Goal: Entertainment & Leisure: Consume media (video, audio)

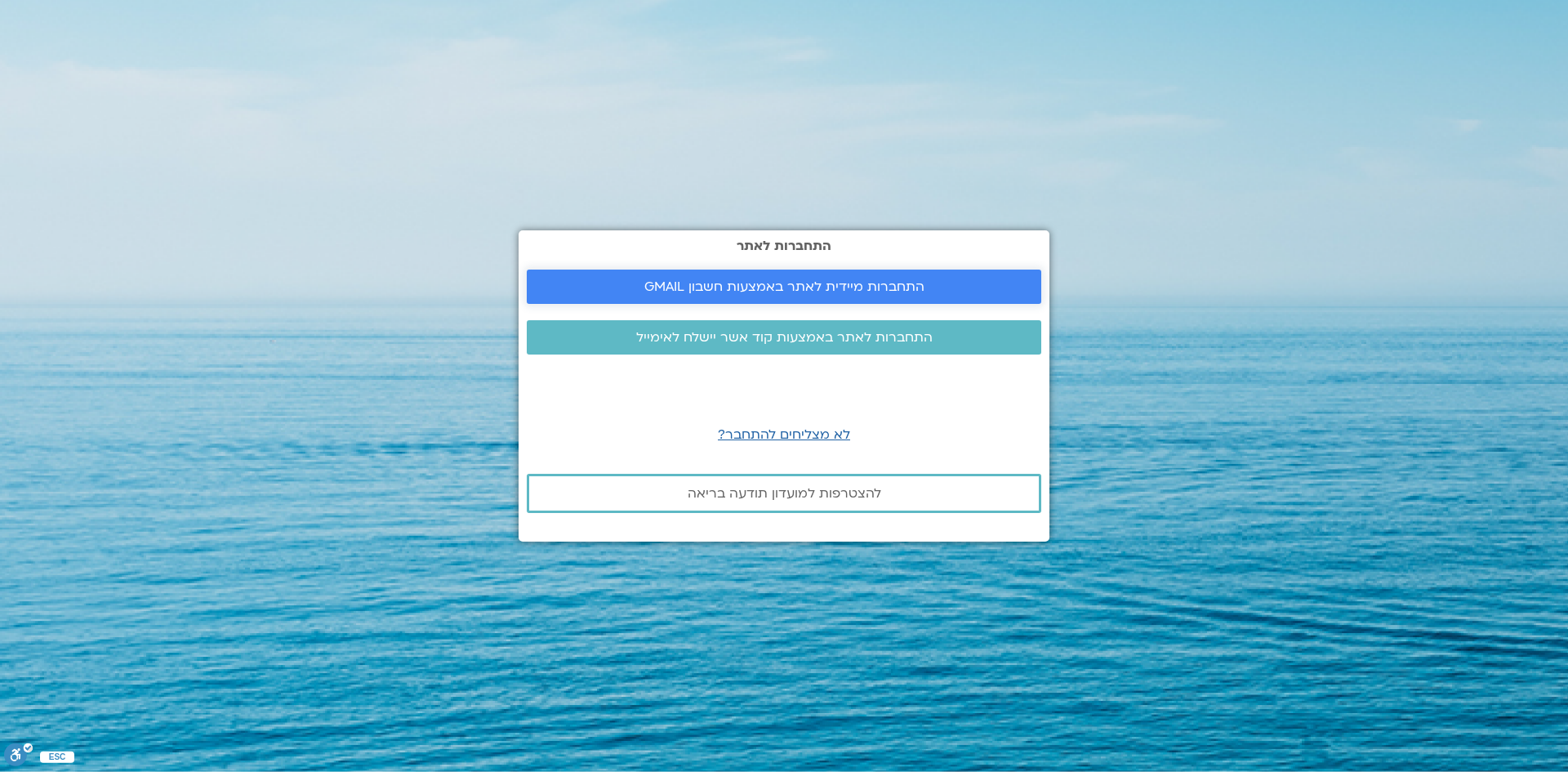
click at [864, 282] on span "התחברות מיידית לאתר באמצעות חשבון GMAIL" at bounding box center [785, 286] width 280 height 15
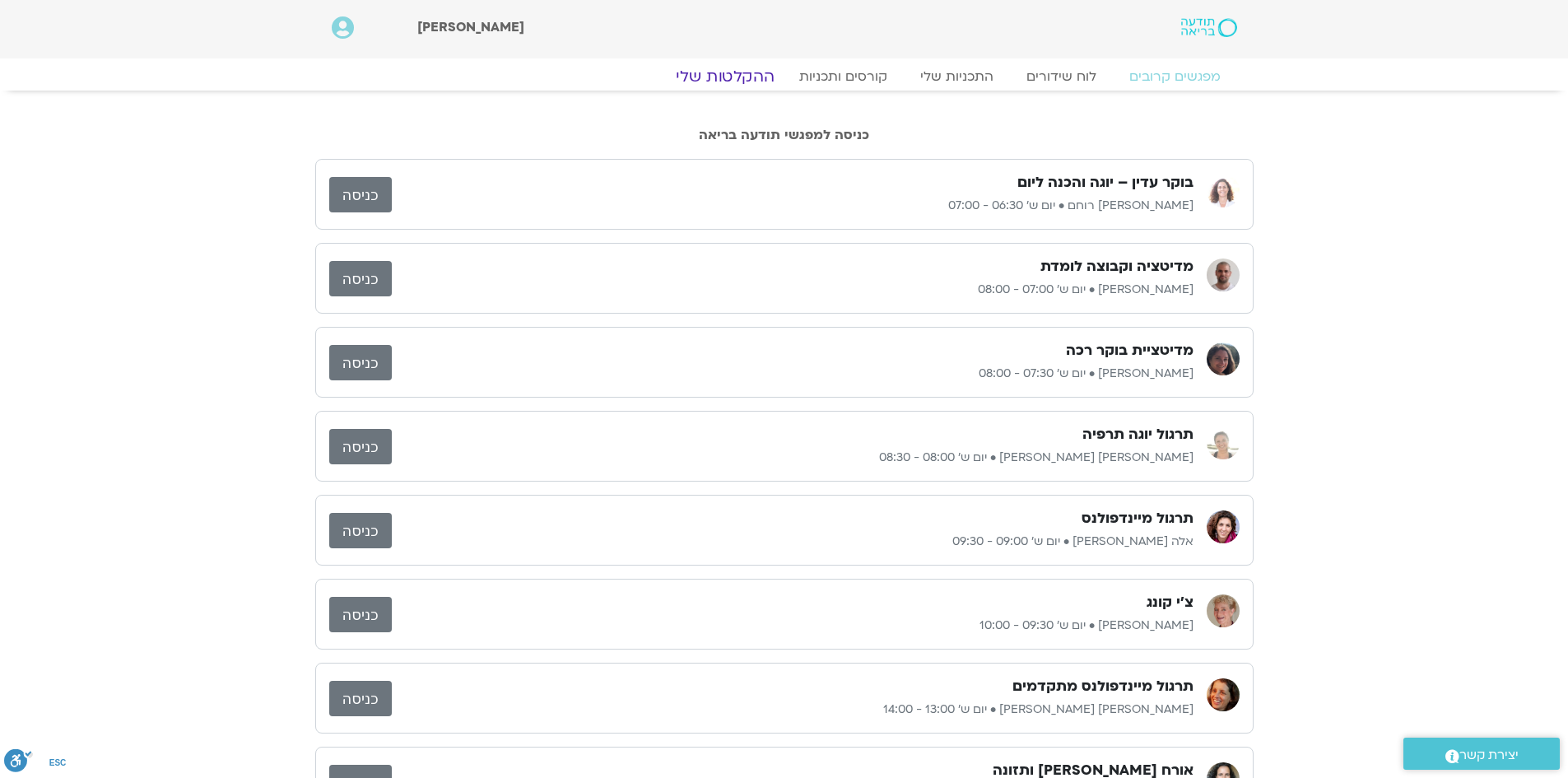
click at [746, 78] on link "ההקלטות שלי" at bounding box center [725, 77] width 138 height 20
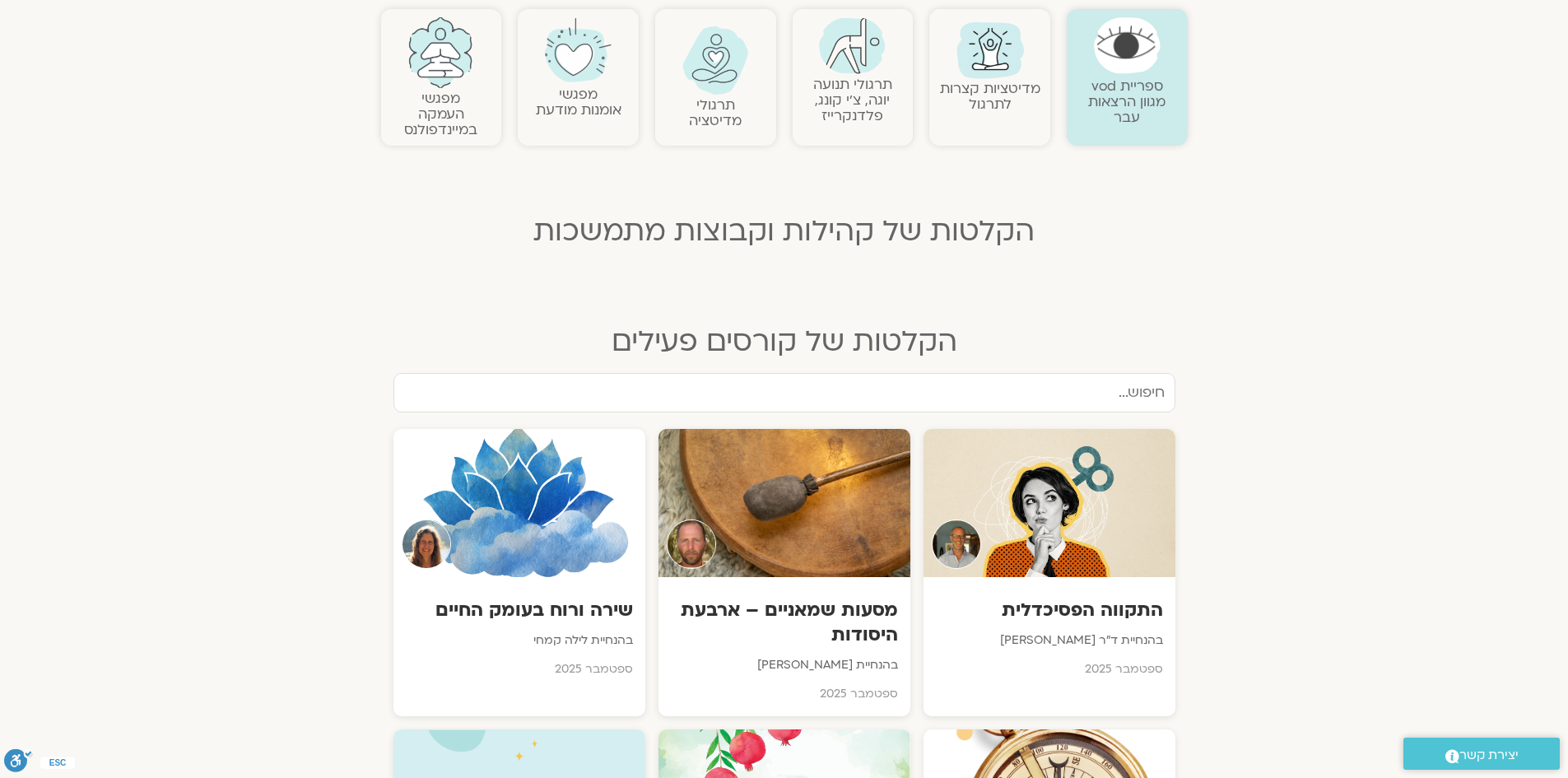
scroll to position [411, 0]
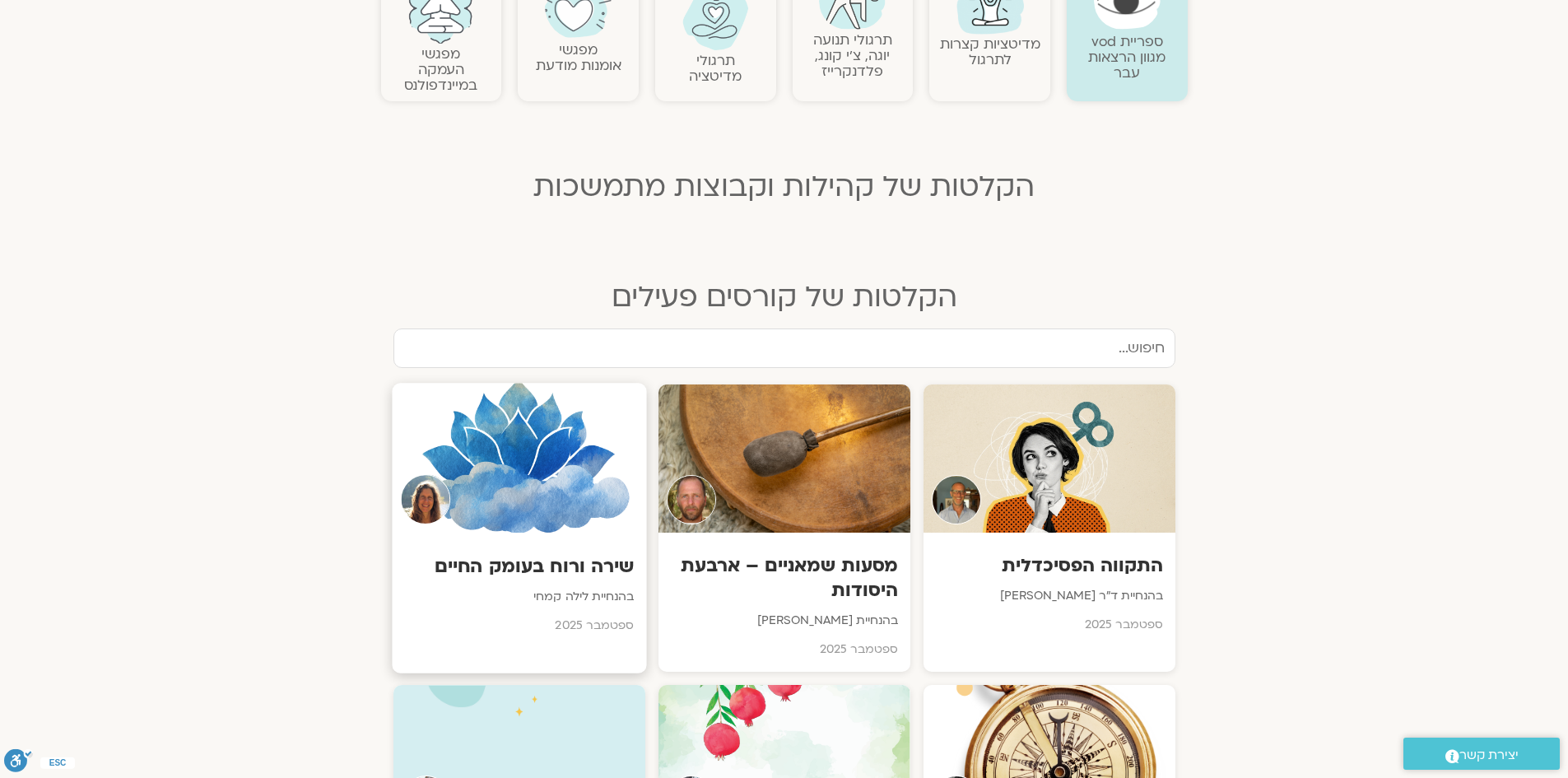
click at [567, 496] on div at bounding box center [518, 457] width 254 height 149
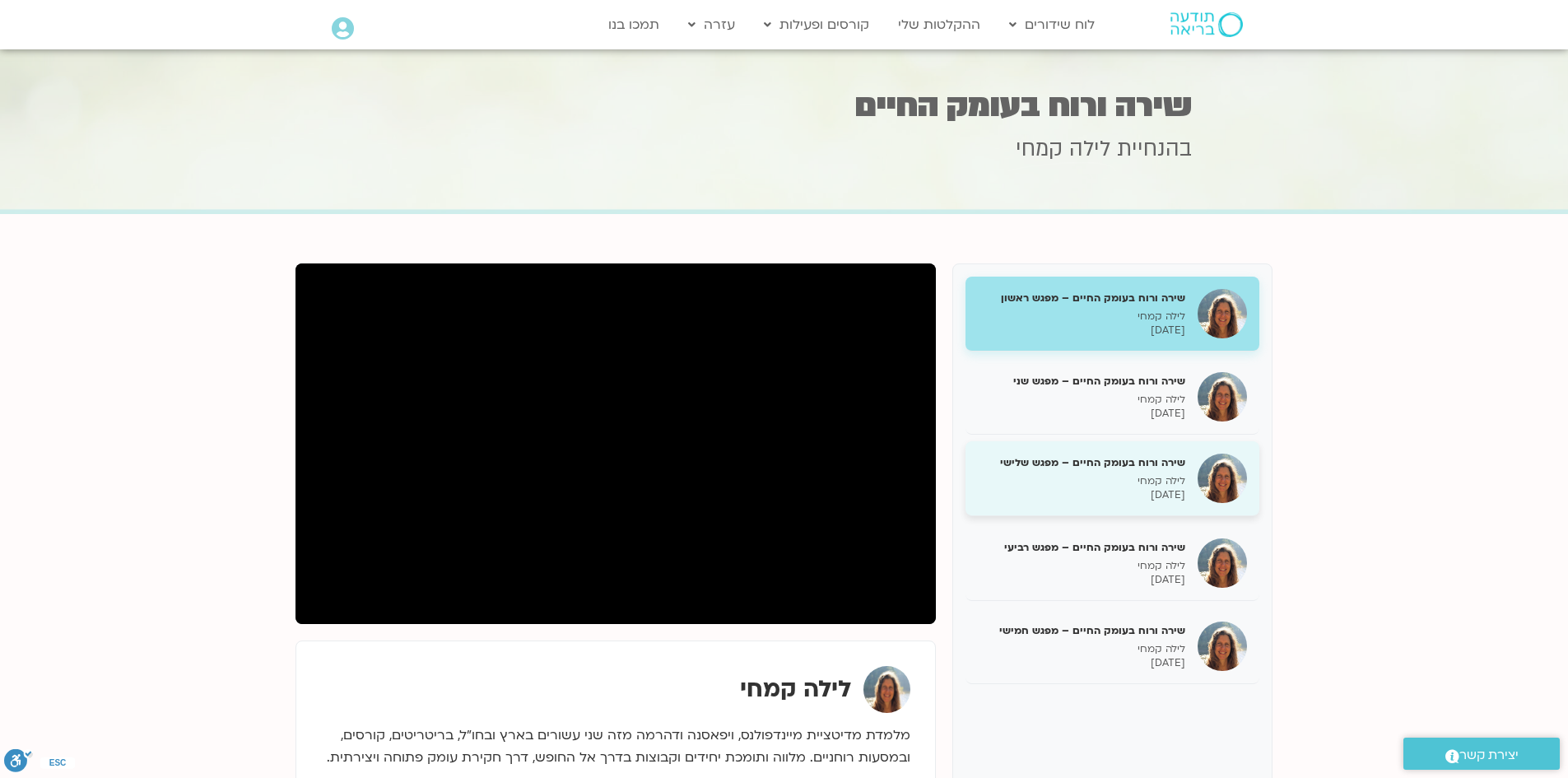
click at [1101, 465] on h5 "שירה ורוח בעומק החיים – מפגש שלישי" at bounding box center [1081, 463] width 207 height 15
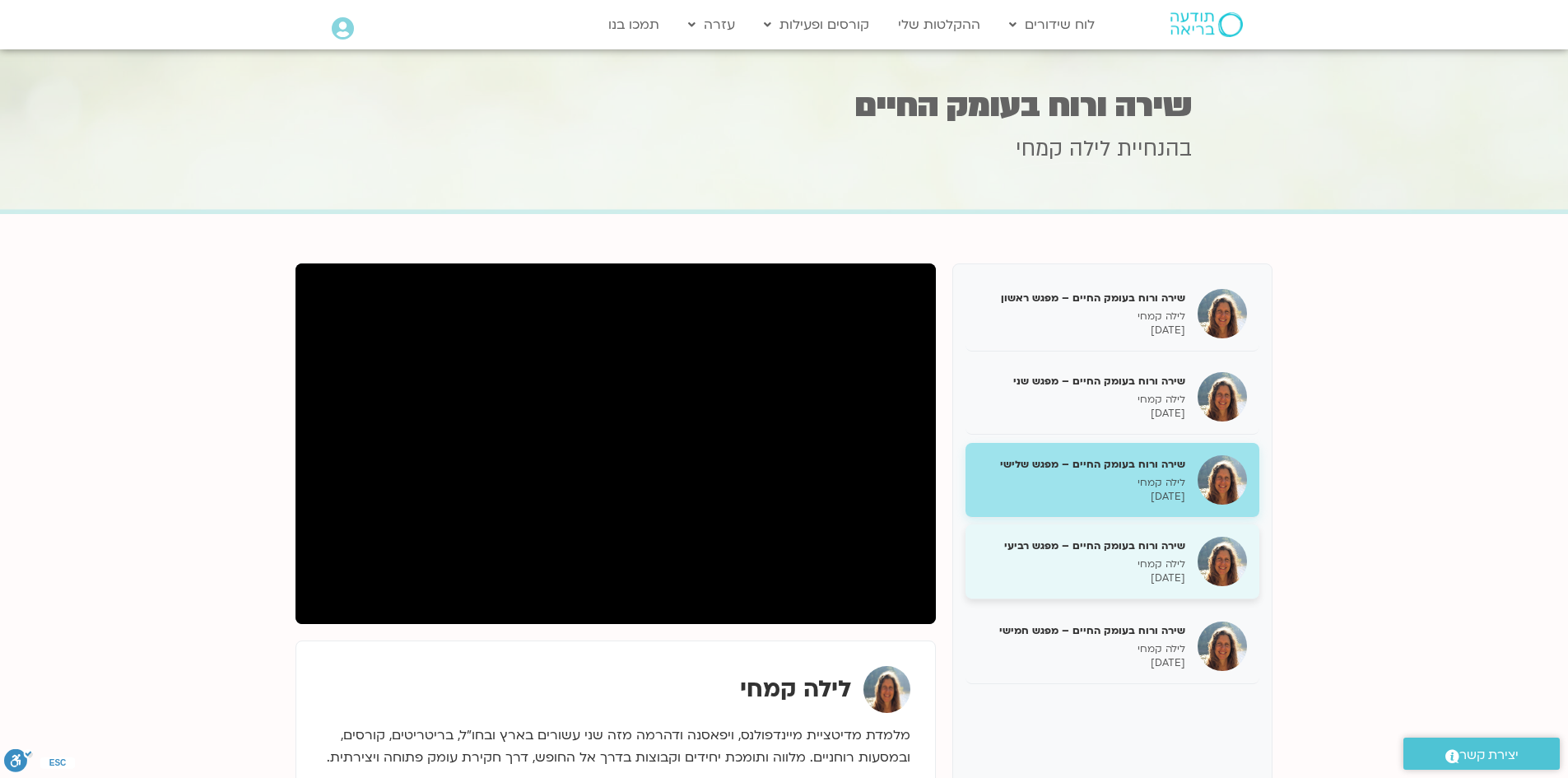
click at [1155, 545] on h5 "שירה ורוח בעומק החיים – מפגש רביעי" at bounding box center [1081, 545] width 207 height 15
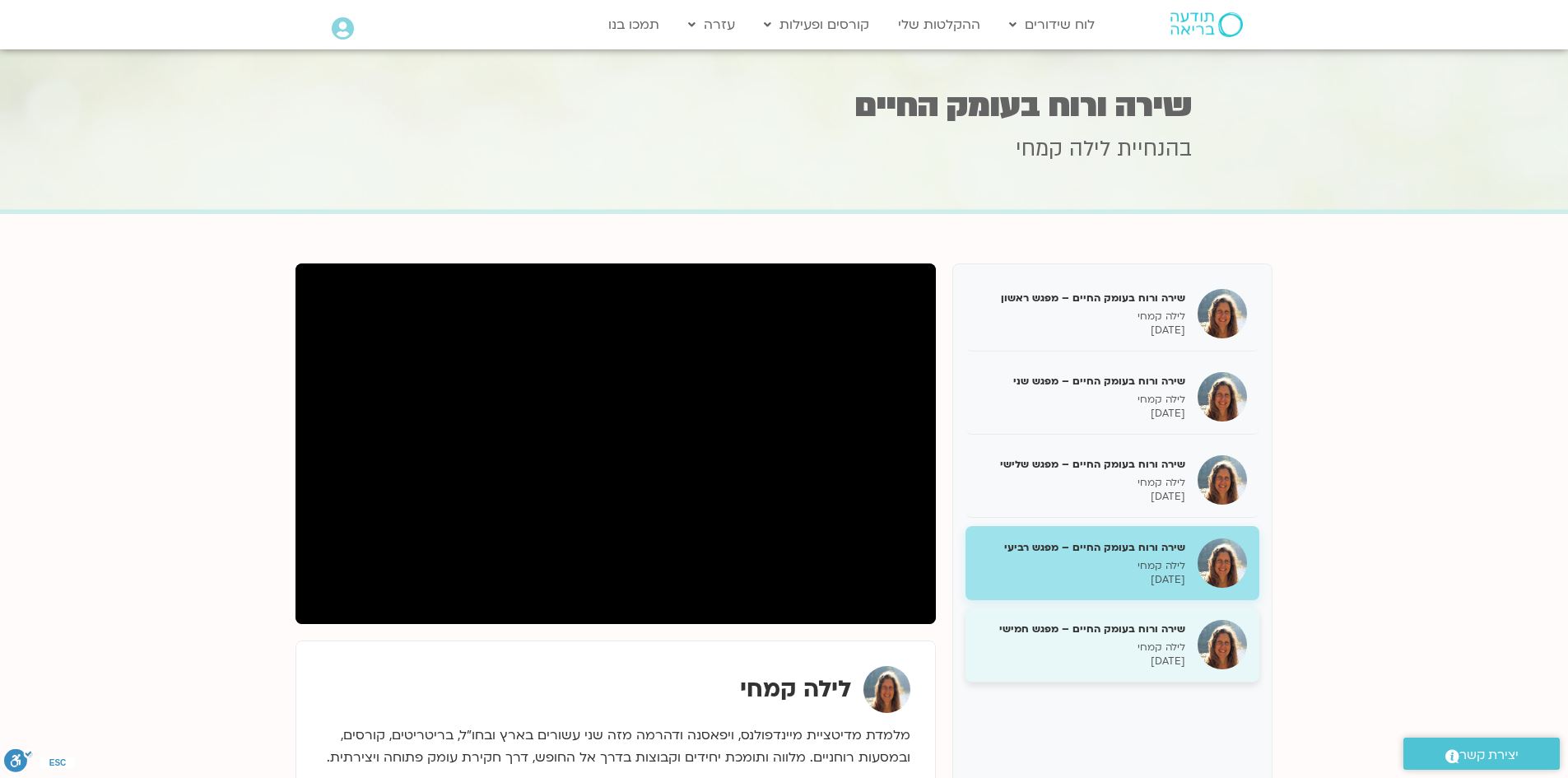
click at [1069, 623] on h5 "שירה ורוח בעומק החיים – מפגש חמישי" at bounding box center [1081, 629] width 207 height 15
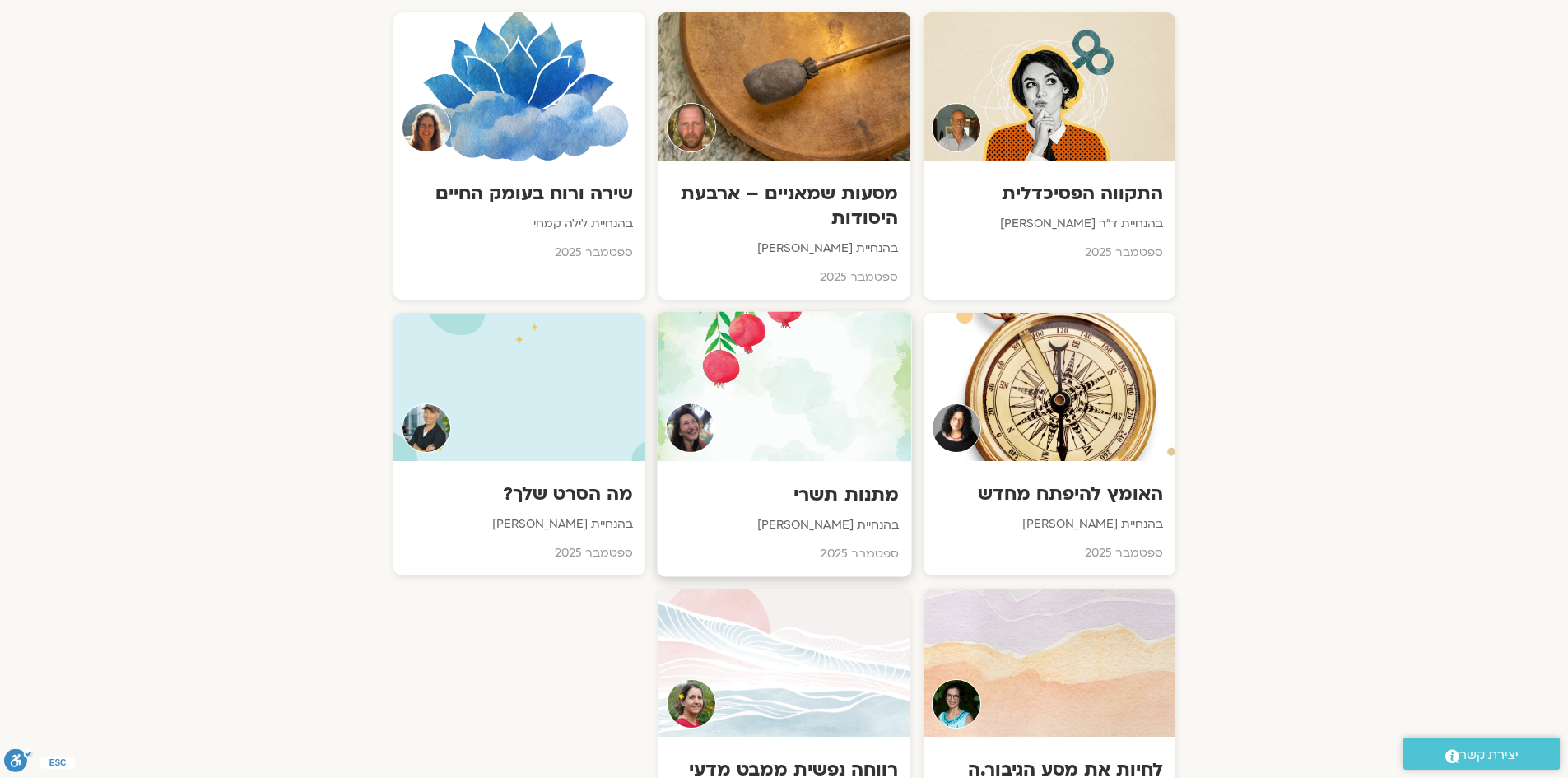
scroll to position [823, 0]
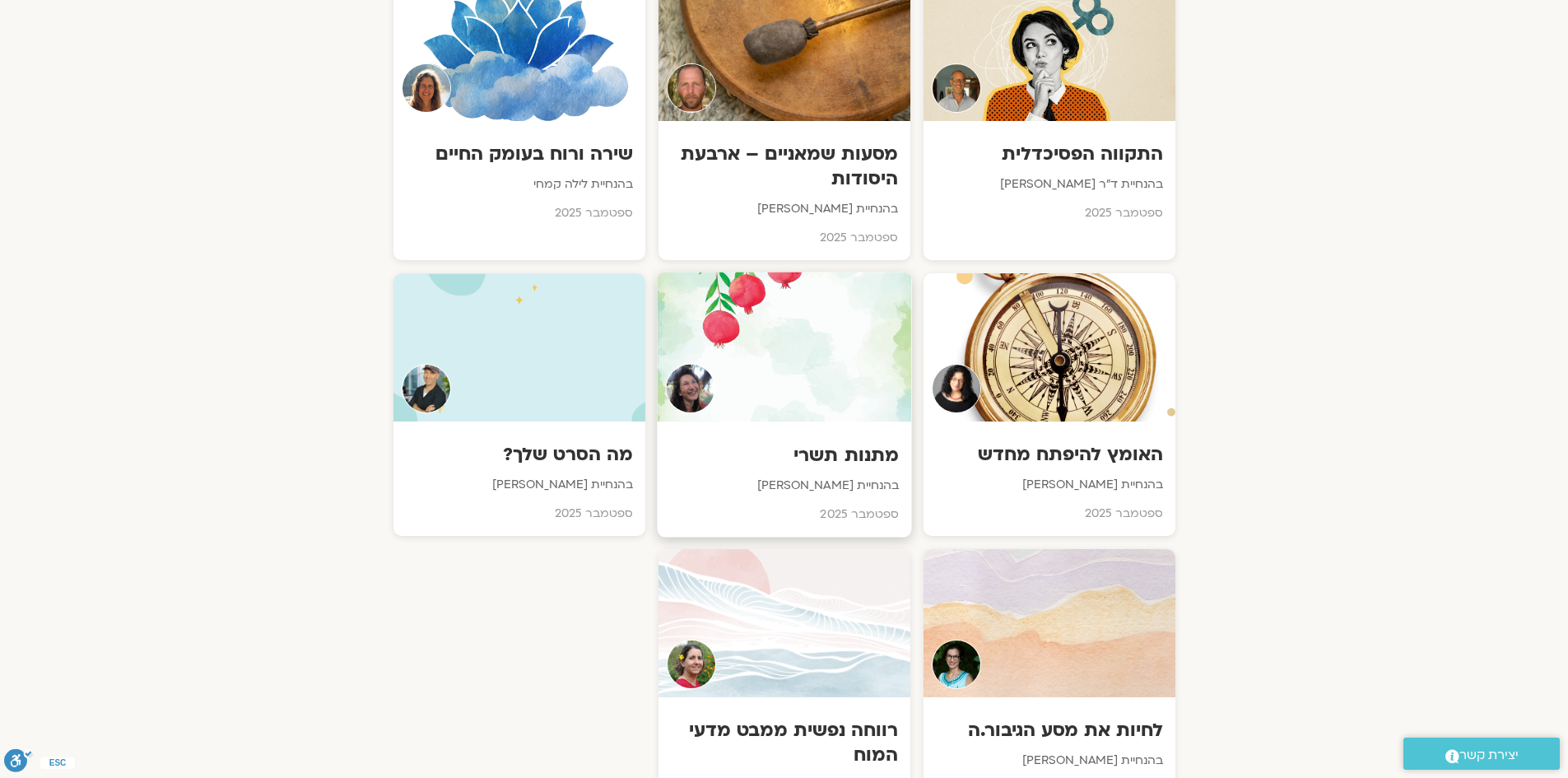
click at [843, 455] on h3 "מתנות תשרי" at bounding box center [784, 455] width 230 height 26
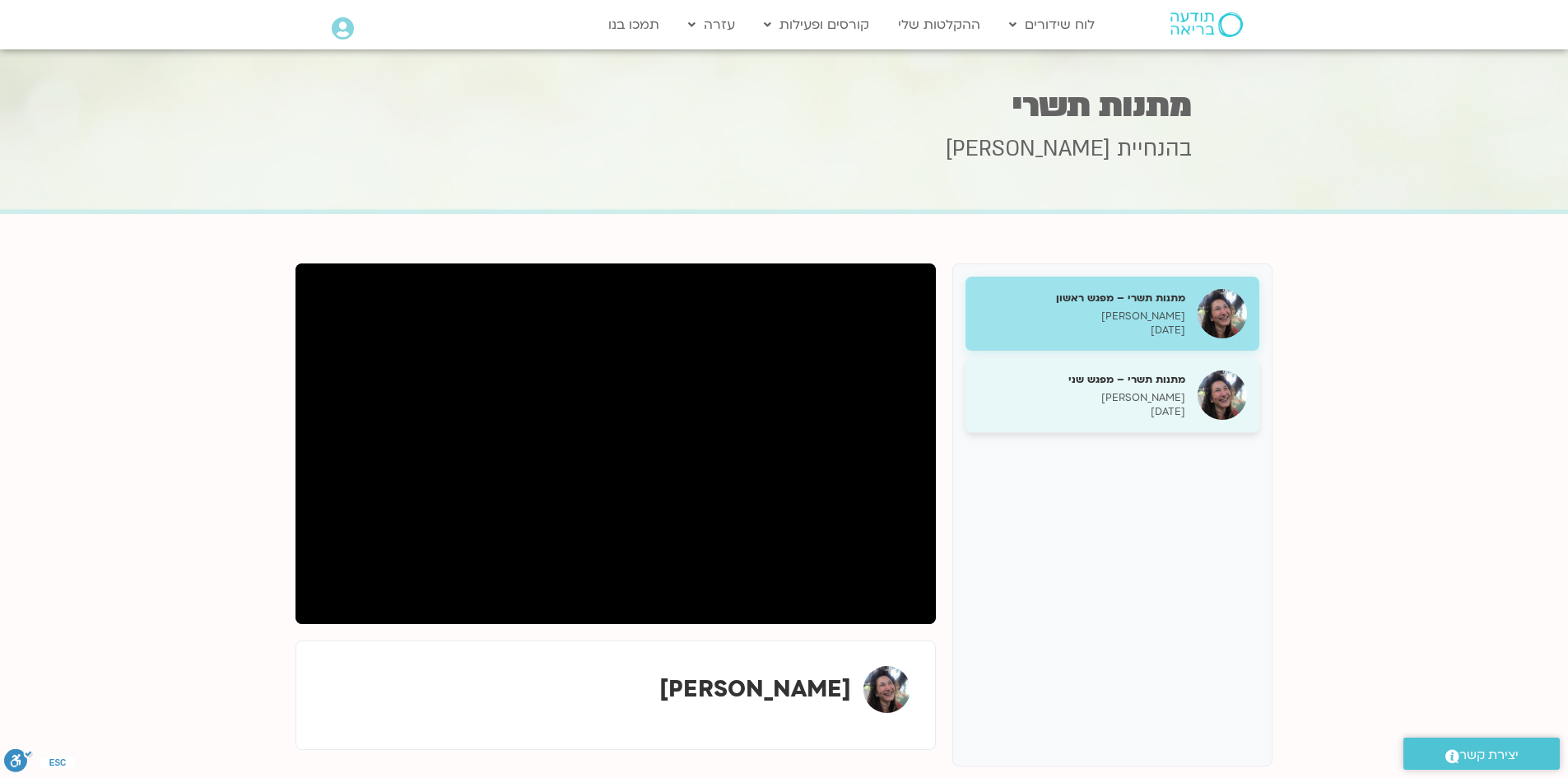
click at [1144, 382] on h5 "מתנות תשרי – מפגש שני" at bounding box center [1081, 379] width 207 height 15
